Goal: Register for event/course

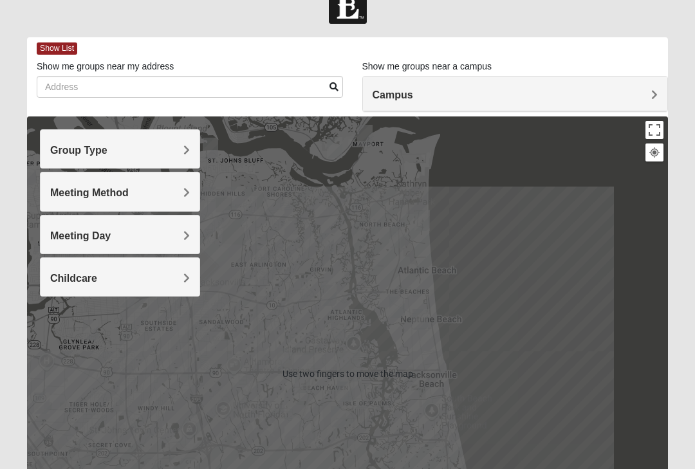
scroll to position [19, 0]
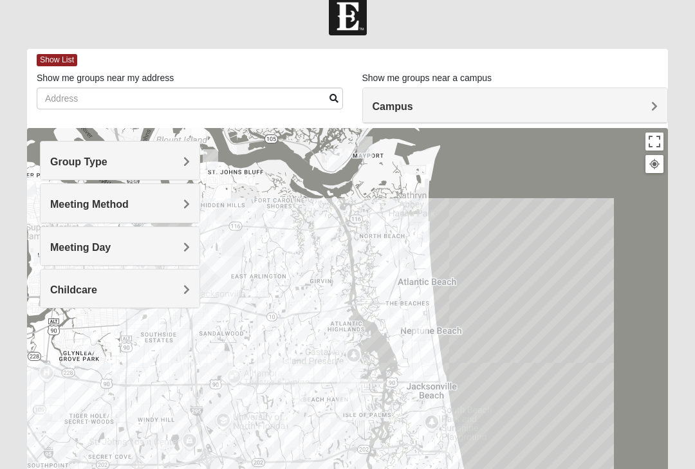
click at [167, 171] on div "Group Type" at bounding box center [120, 161] width 159 height 38
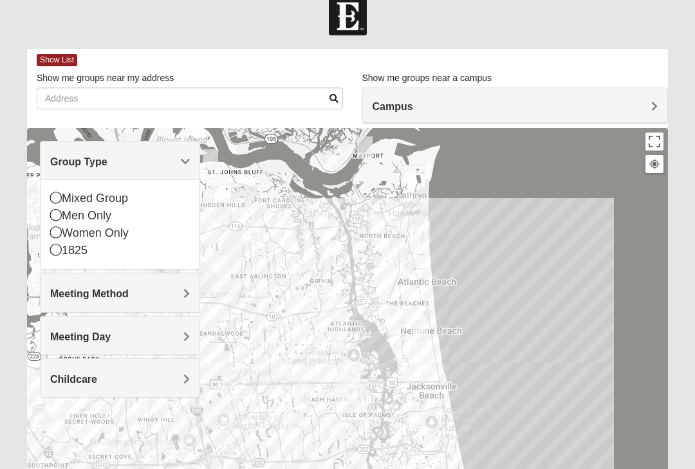
click at [57, 200] on icon at bounding box center [56, 198] width 12 height 12
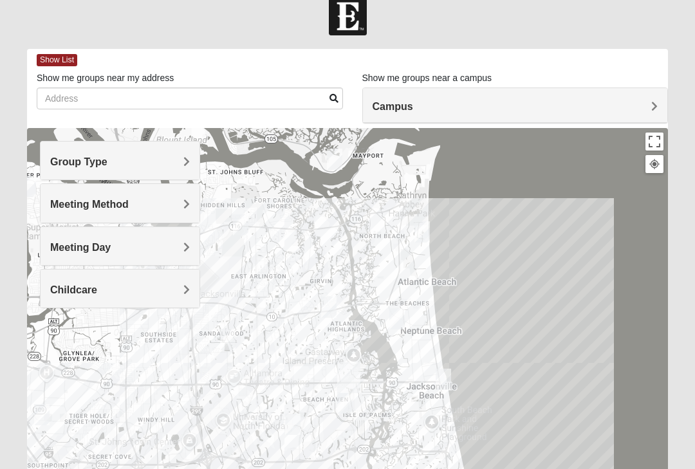
click at [176, 206] on h4 "Meeting Method" at bounding box center [120, 204] width 140 height 12
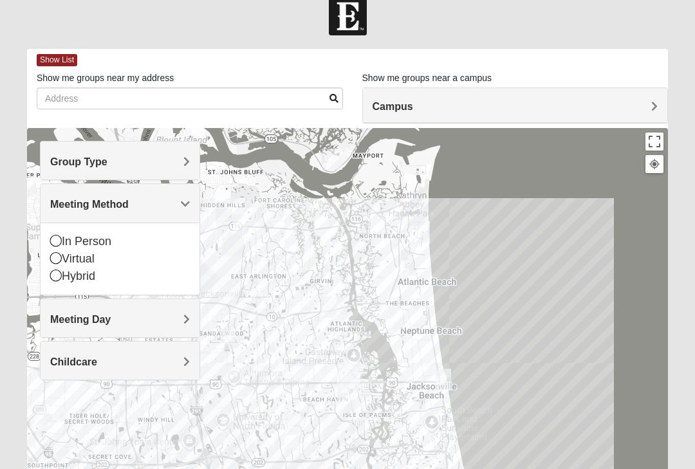
click at [54, 236] on icon at bounding box center [56, 241] width 12 height 12
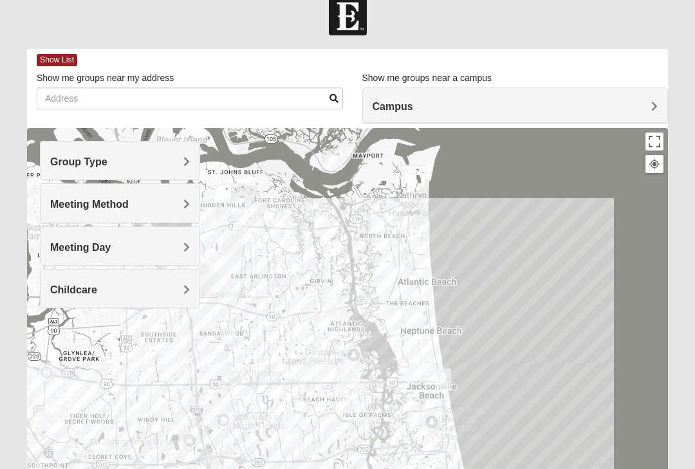
click at [146, 247] on h4 "Meeting Day" at bounding box center [120, 247] width 140 height 12
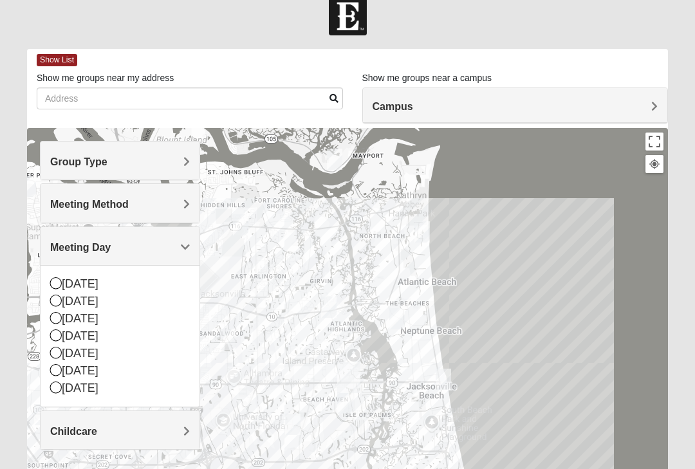
click at [56, 316] on icon at bounding box center [56, 318] width 12 height 12
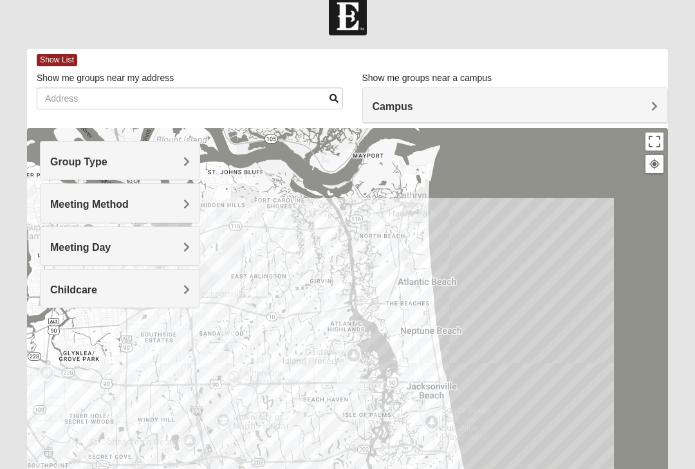
click at [175, 292] on h4 "Childcare" at bounding box center [120, 290] width 140 height 12
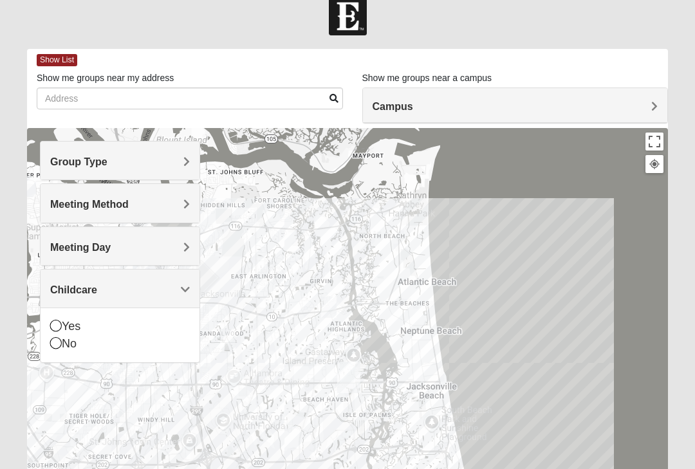
click at [66, 344] on div "No" at bounding box center [120, 343] width 140 height 17
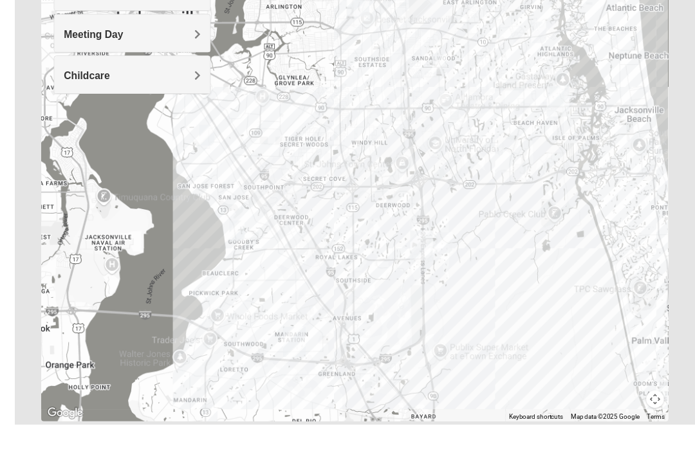
scroll to position [216, 0]
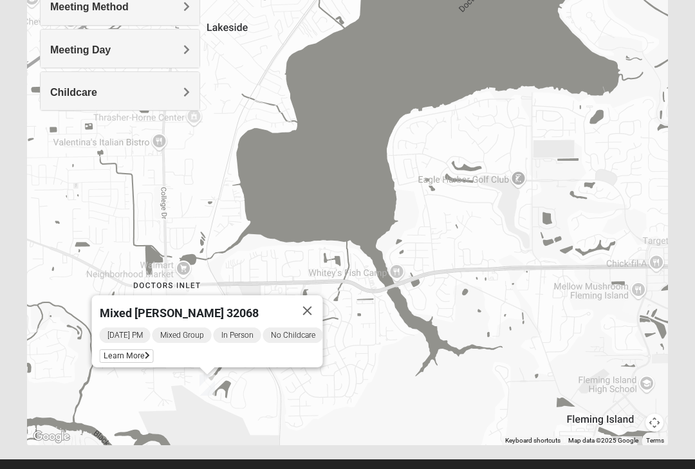
click at [152, 306] on span "Mixed [PERSON_NAME] 32068" at bounding box center [179, 313] width 159 height 14
click at [127, 350] on span "Learn More" at bounding box center [127, 356] width 54 height 14
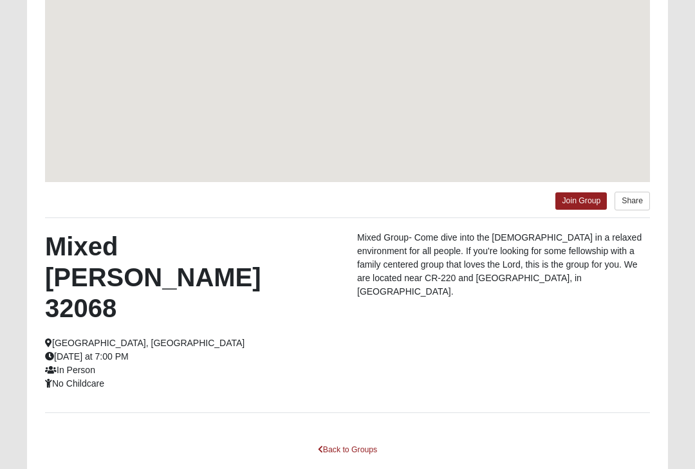
scroll to position [200, 0]
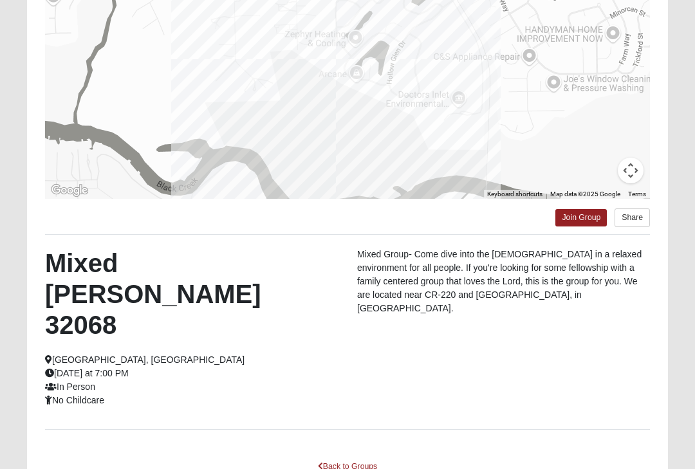
click at [573, 219] on link "Join Group" at bounding box center [580, 217] width 51 height 17
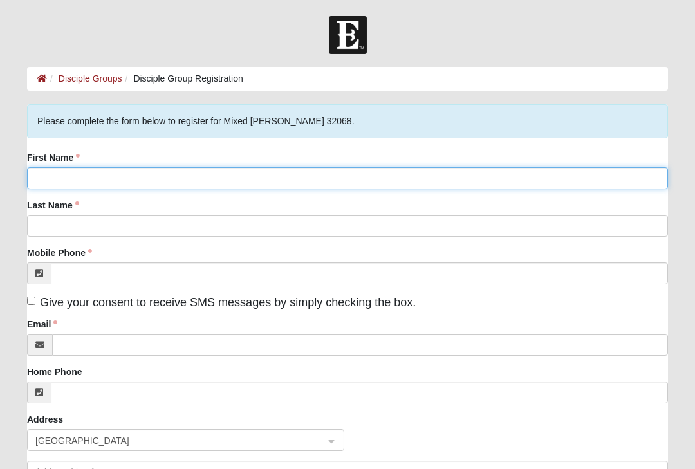
click at [64, 184] on input "First Name" at bounding box center [347, 178] width 641 height 22
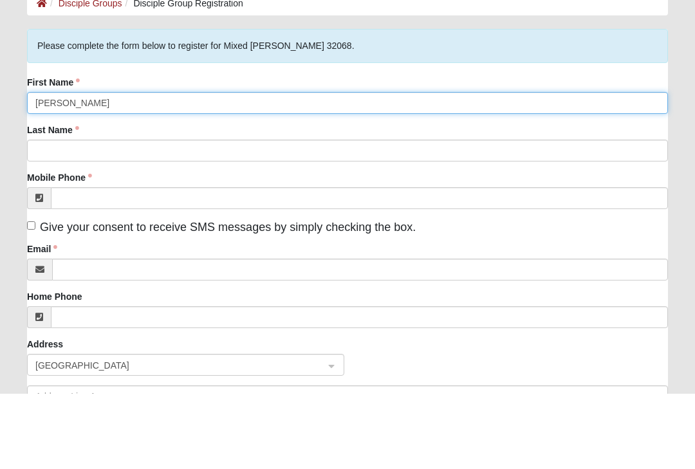
type input "[PERSON_NAME]"
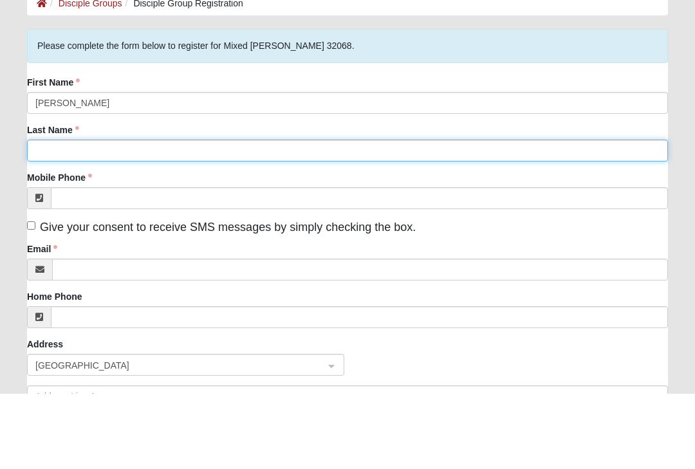
click at [63, 215] on input "Last Name" at bounding box center [347, 226] width 641 height 22
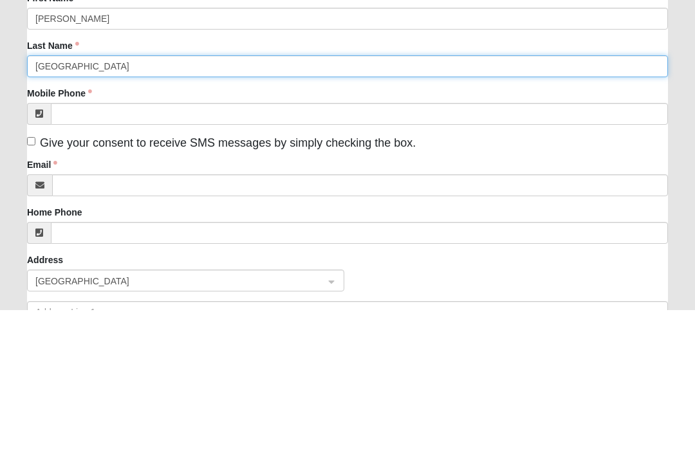
type input "[GEOGRAPHIC_DATA]"
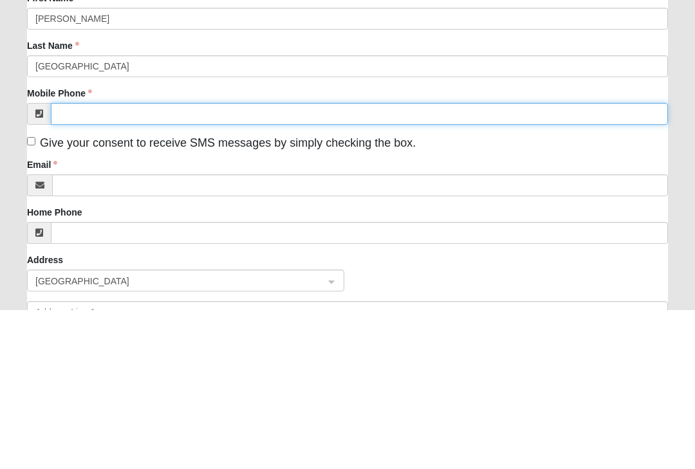
click at [79, 263] on input "Mobile Phone" at bounding box center [359, 274] width 617 height 22
type input "(904) 422-9122"
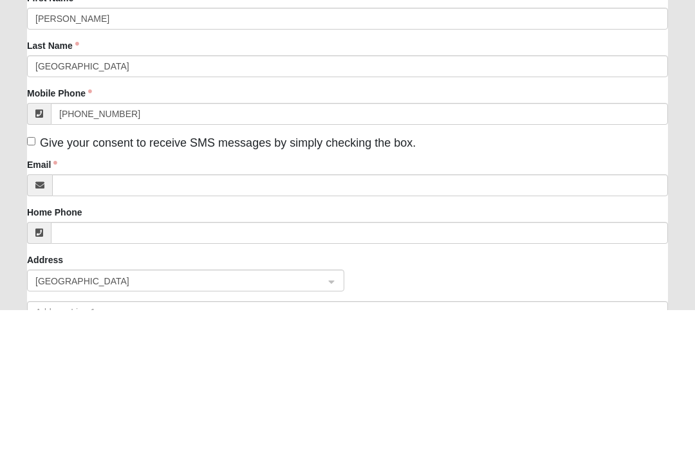
click at [30, 297] on input "Give your consent to receive SMS messages by simply checking the box." at bounding box center [31, 301] width 8 height 8
checkbox input "true"
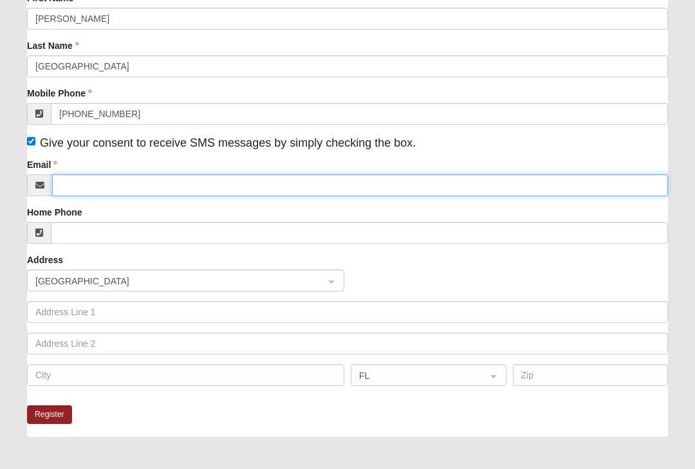
click at [89, 194] on input "Email" at bounding box center [360, 185] width 616 height 22
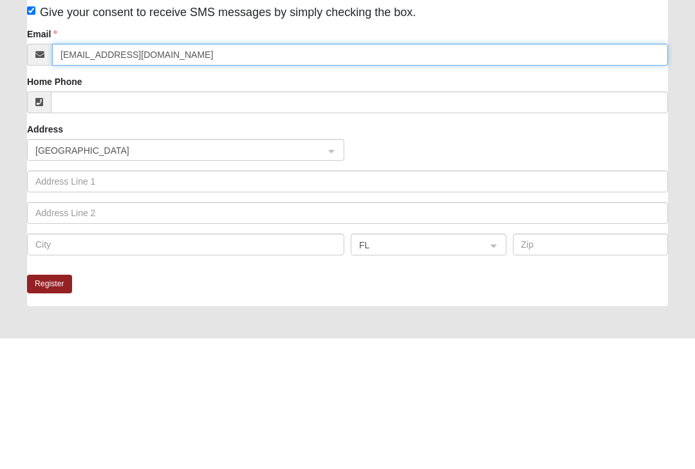
type input "Trishaboston@icloud.com"
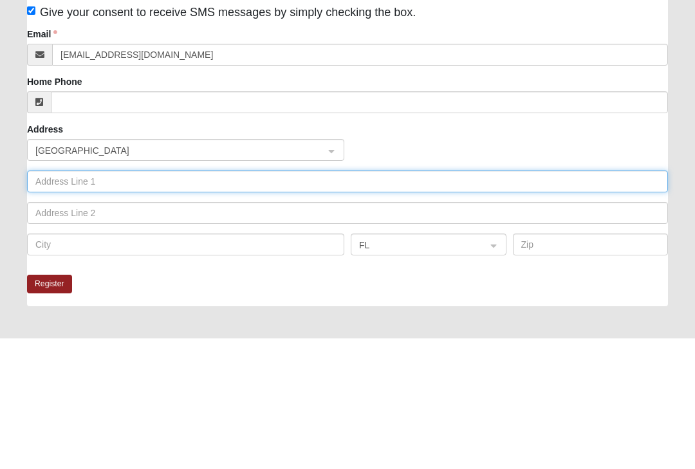
click at [48, 302] on input "text" at bounding box center [347, 313] width 641 height 22
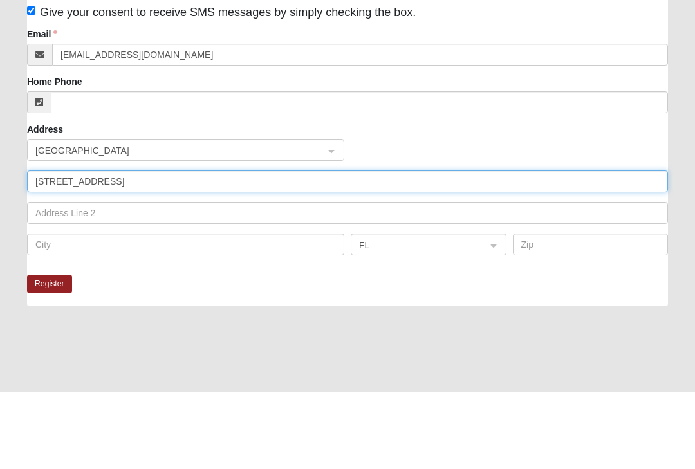
scroll to position [218, 0]
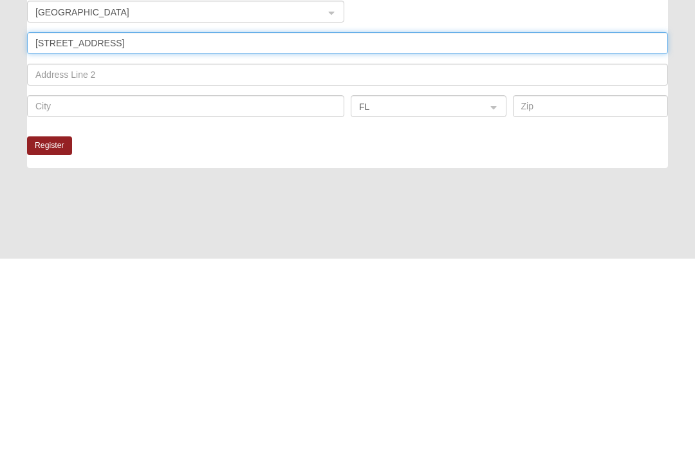
type input "2831 Lake Shore Blvd"
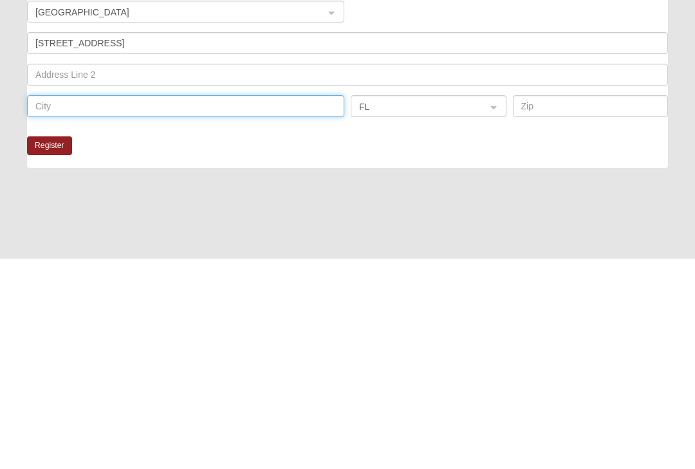
click at [79, 306] on input "text" at bounding box center [185, 317] width 317 height 22
type input "Jacksonville"
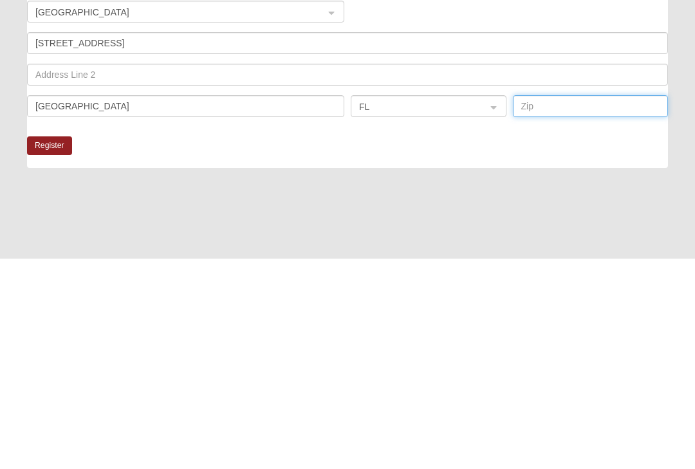
click at [570, 306] on input "text" at bounding box center [591, 317] width 156 height 22
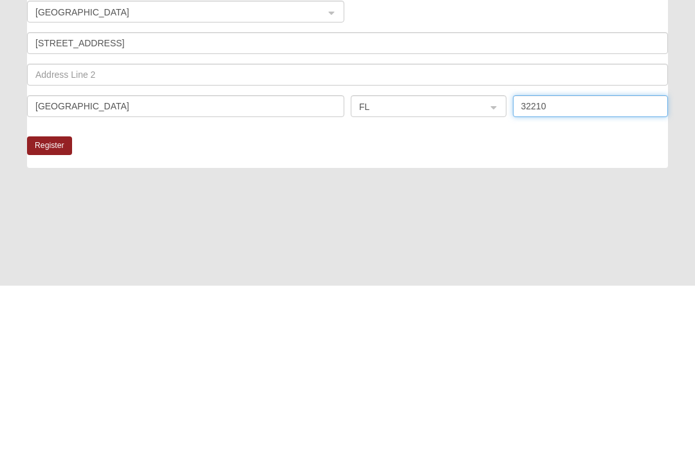
scroll to position [268, 0]
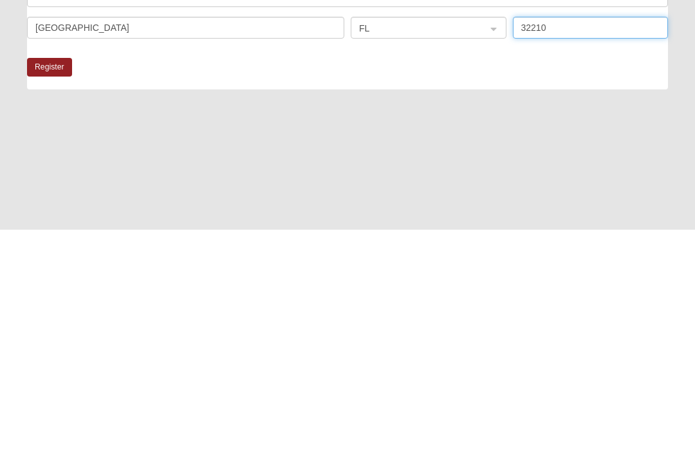
type input "32210"
click at [53, 297] on button "Register" at bounding box center [49, 306] width 45 height 19
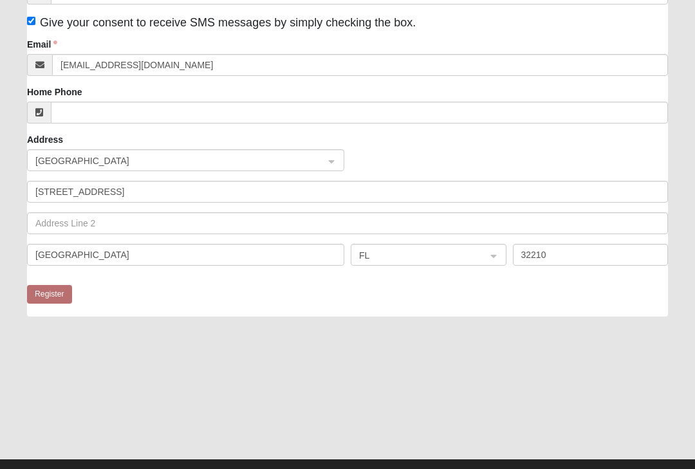
scroll to position [0, 0]
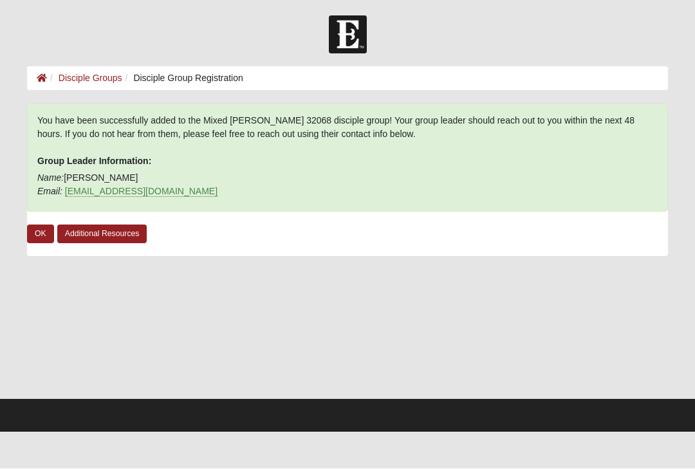
click at [35, 234] on link "OK" at bounding box center [40, 234] width 27 height 19
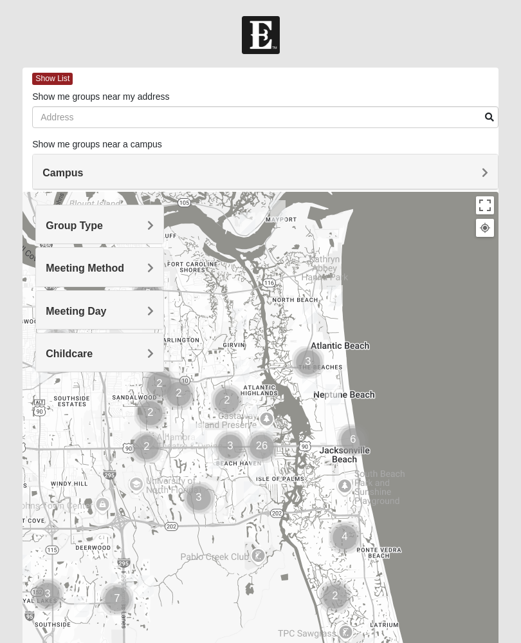
click at [414, 324] on div at bounding box center [261, 449] width 476 height 515
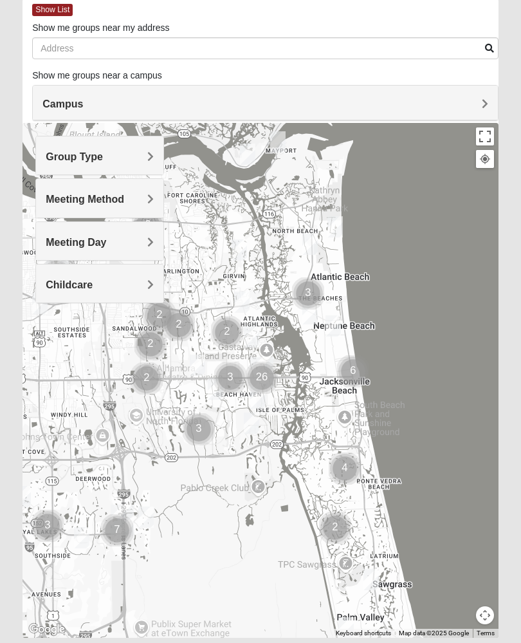
scroll to position [89, 0]
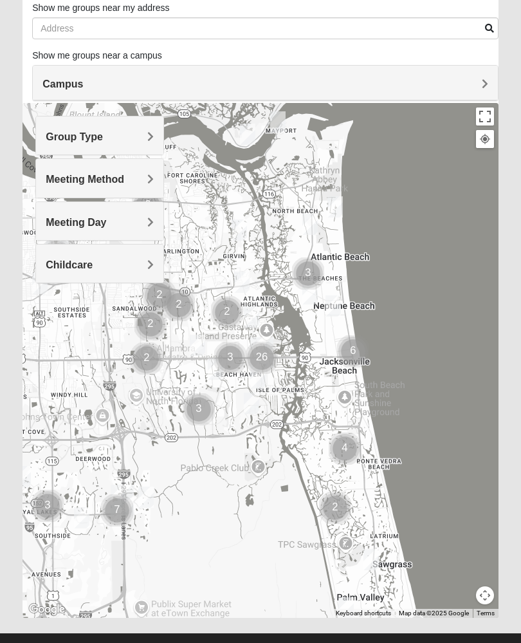
click at [8, 371] on form "Log In Find A Group Error Show List Loading Groups" at bounding box center [260, 296] width 521 height 739
